Goal: Task Accomplishment & Management: Manage account settings

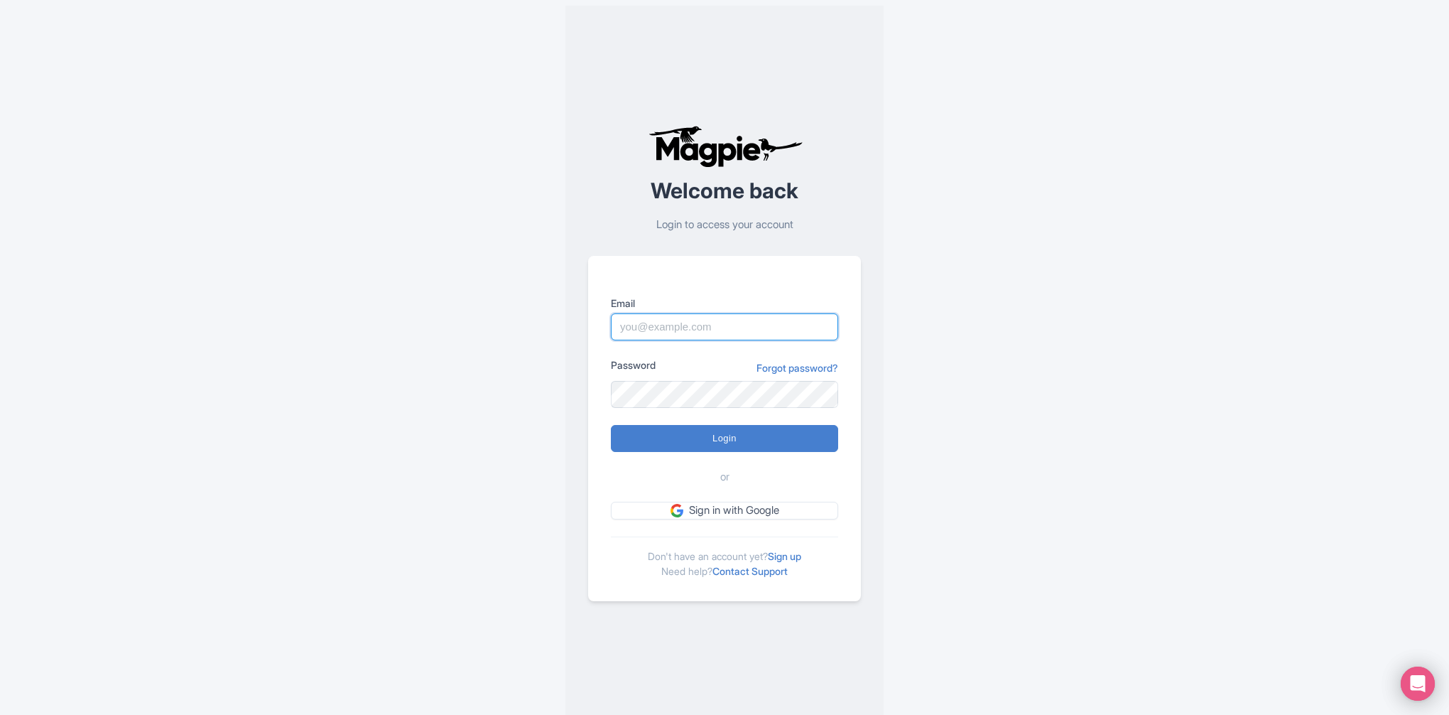
click at [722, 324] on input "Email" at bounding box center [724, 326] width 227 height 27
click at [705, 328] on input "Email" at bounding box center [724, 326] width 227 height 27
type input "mario@mauisnorkeling.com"
type input "Logging in..."
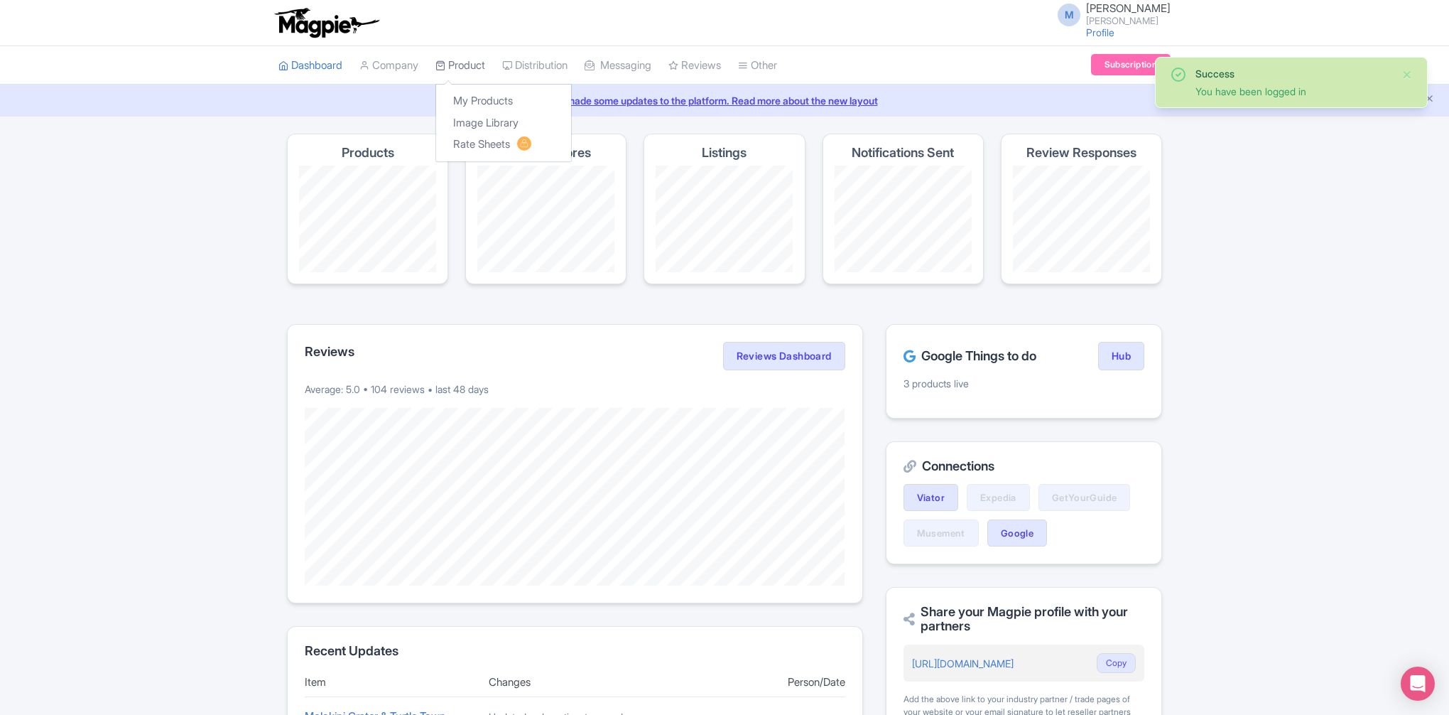
click at [476, 64] on link "Product" at bounding box center [461, 65] width 50 height 39
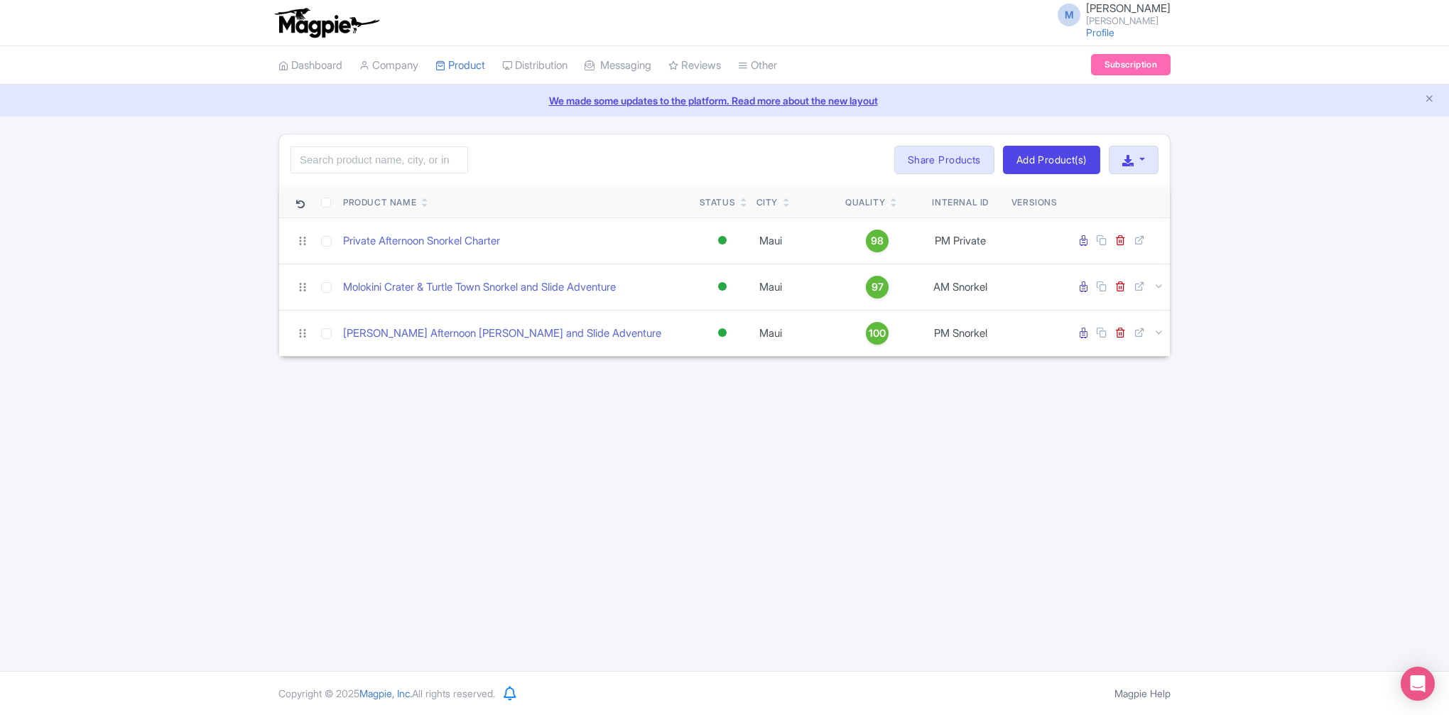
click at [0, 0] on link "My Products" at bounding box center [0, 0] width 0 height 0
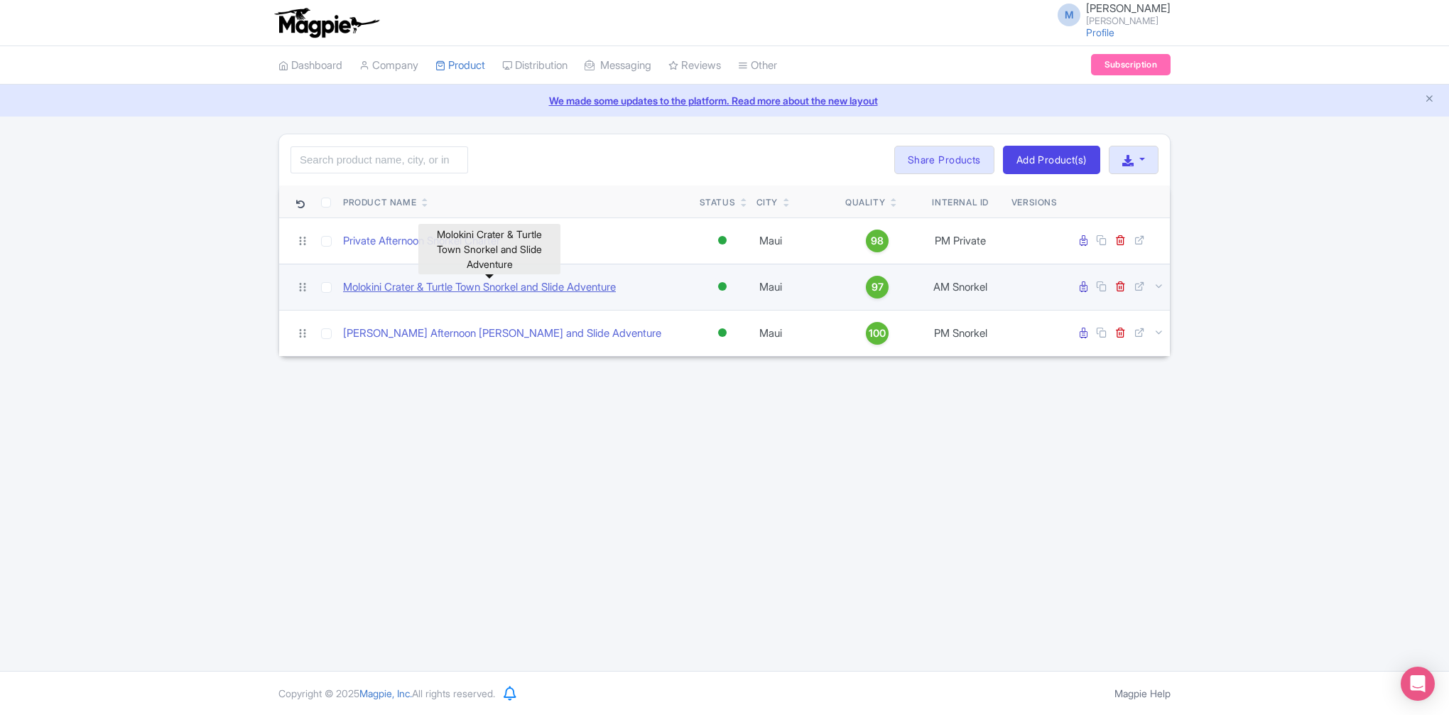
click at [394, 284] on link "Molokini Crater & Turtle Town Snorkel and Slide Adventure" at bounding box center [479, 287] width 273 height 16
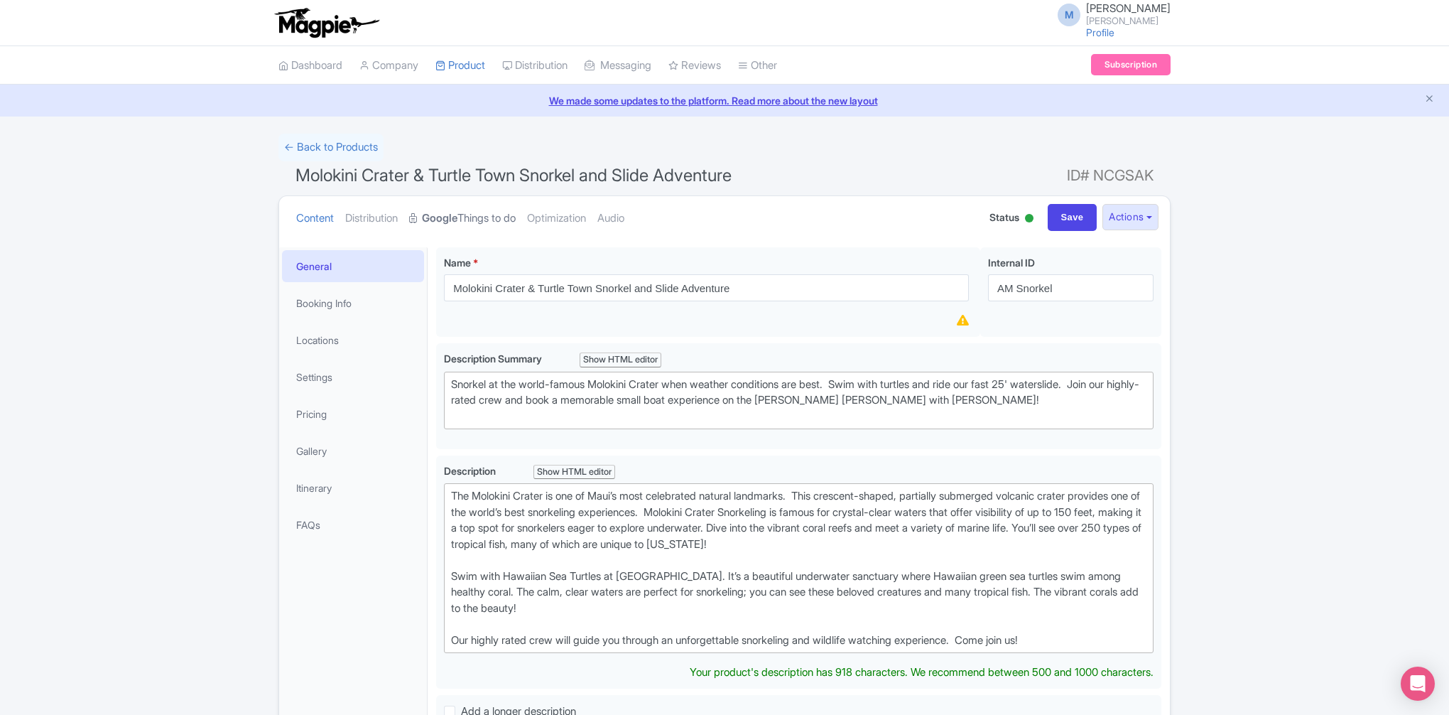
click at [457, 212] on strong "Google" at bounding box center [440, 218] width 36 height 16
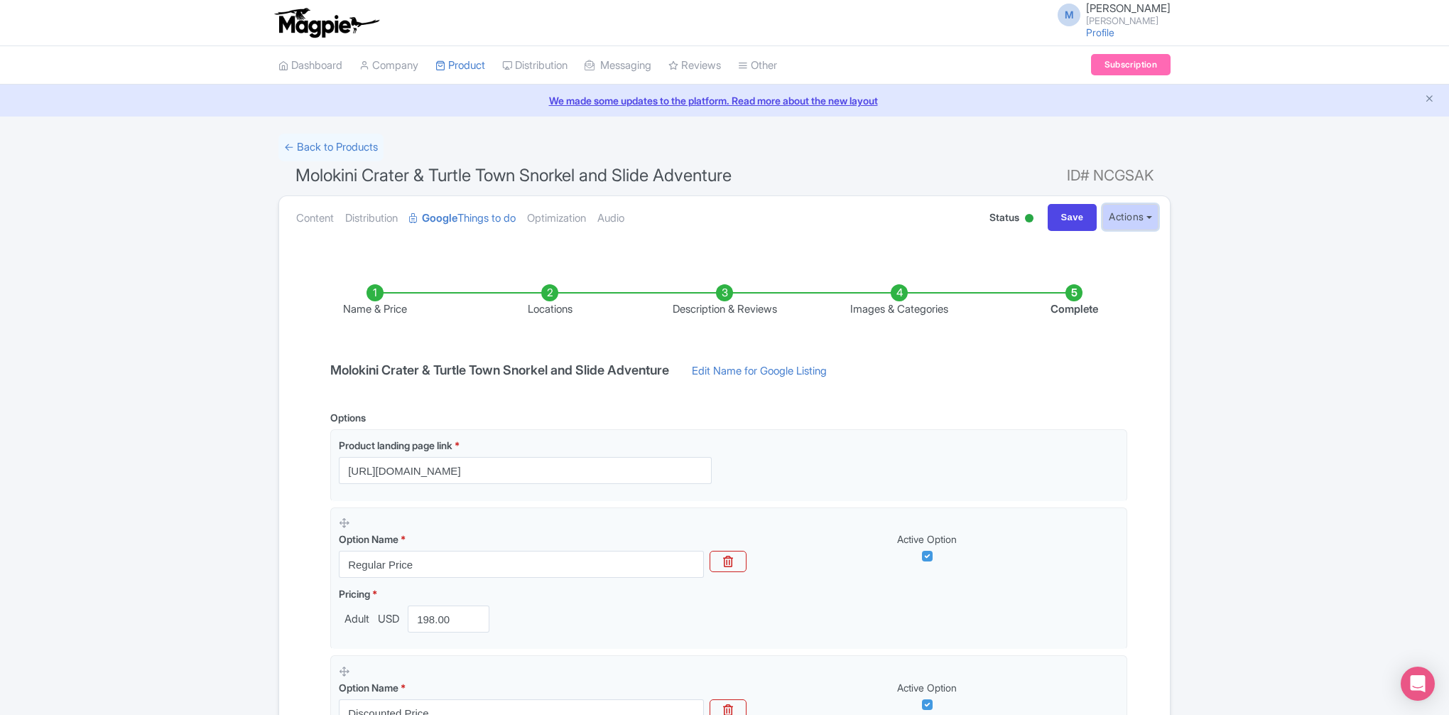
click at [1142, 218] on button "Actions" at bounding box center [1131, 217] width 56 height 26
click at [1260, 315] on div "← Back to Products Molokini Crater & Turtle Town Snorkel and Slide Adventure ID…" at bounding box center [724, 534] width 1449 height 800
